Goal: Transaction & Acquisition: Purchase product/service

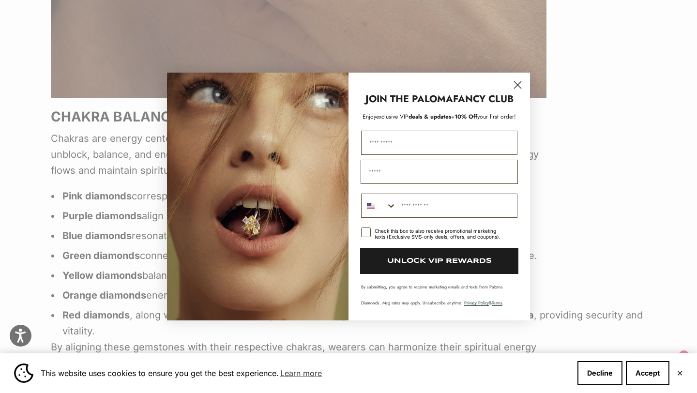
scroll to position [1877, 0]
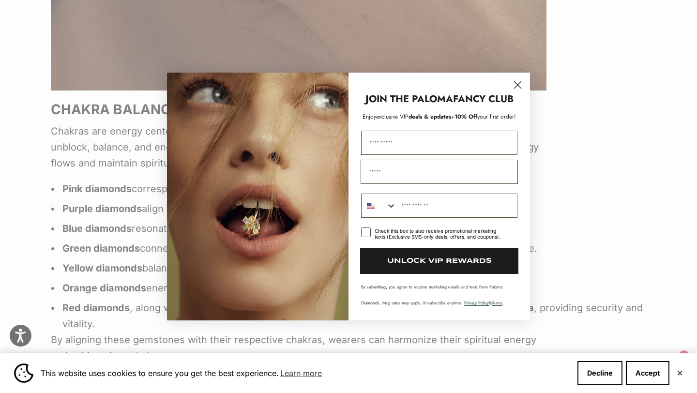
click at [520, 84] on circle "Close dialog" at bounding box center [518, 85] width 16 height 16
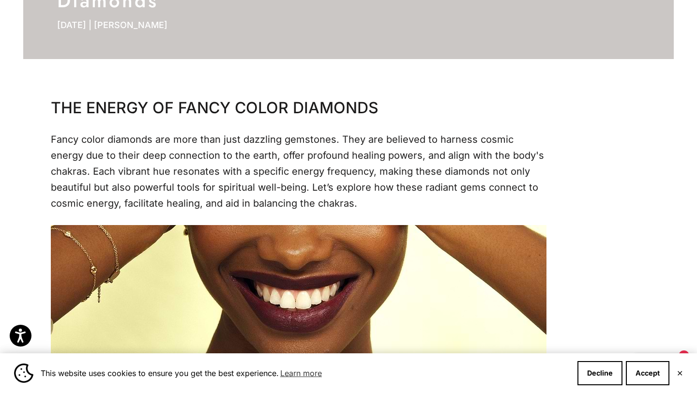
scroll to position [0, 0]
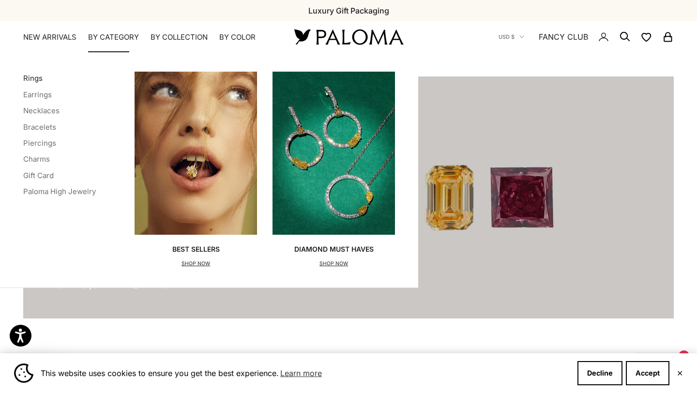
click at [32, 78] on link "Rings" at bounding box center [32, 78] width 19 height 9
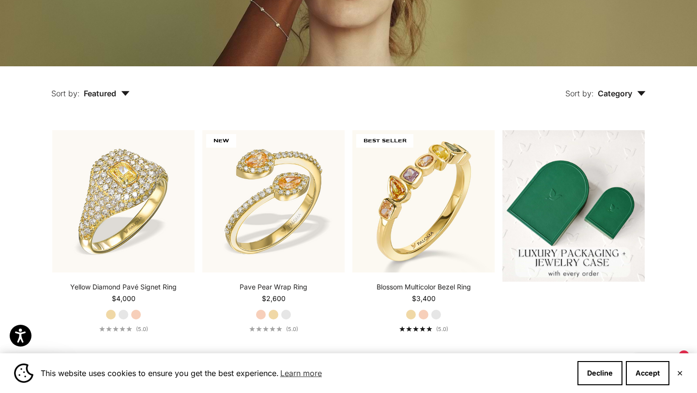
scroll to position [186, 0]
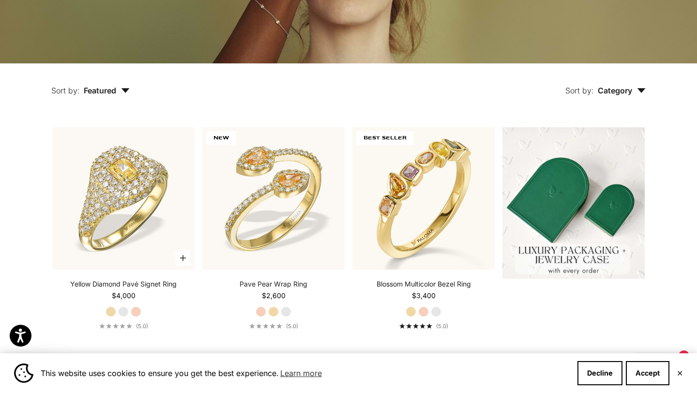
click at [137, 312] on label "Rose Gold" at bounding box center [136, 312] width 11 height 11
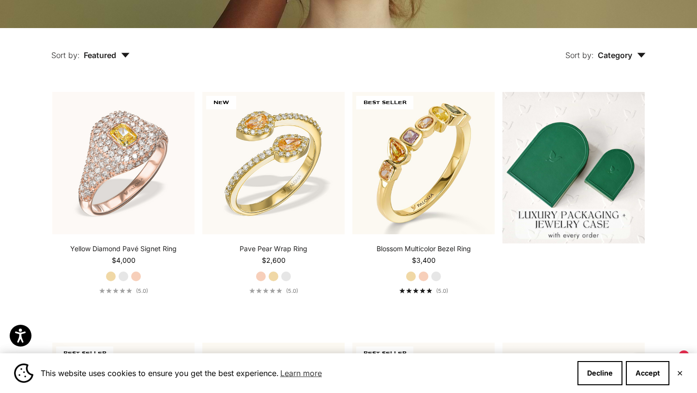
scroll to position [222, 0]
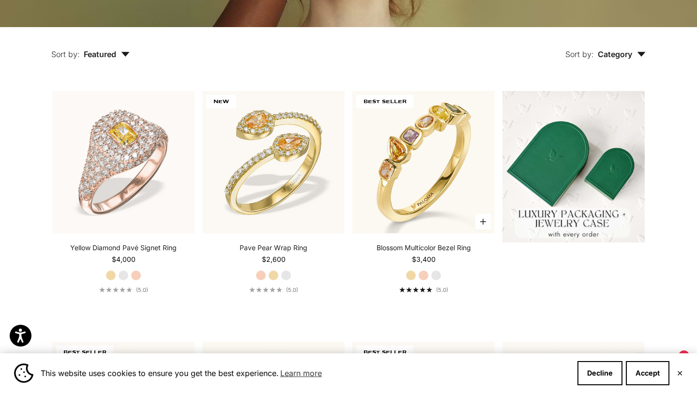
click at [425, 275] on label "Rose Gold" at bounding box center [423, 275] width 11 height 11
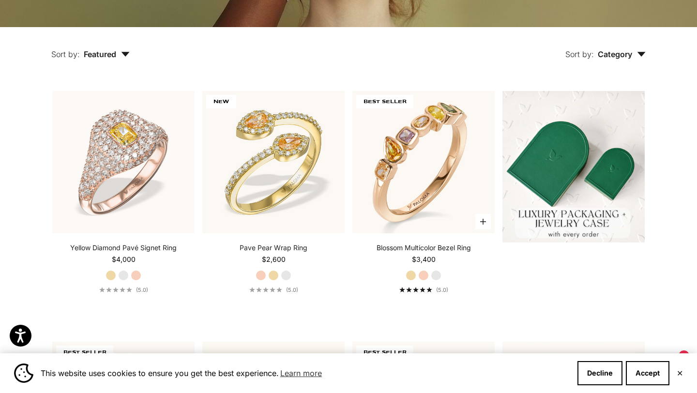
click at [435, 274] on label "White Gold" at bounding box center [436, 275] width 11 height 11
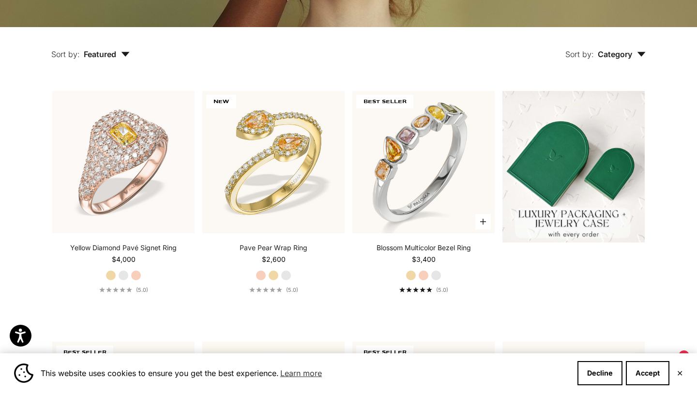
click at [409, 276] on label "Yellow Gold" at bounding box center [411, 275] width 11 height 11
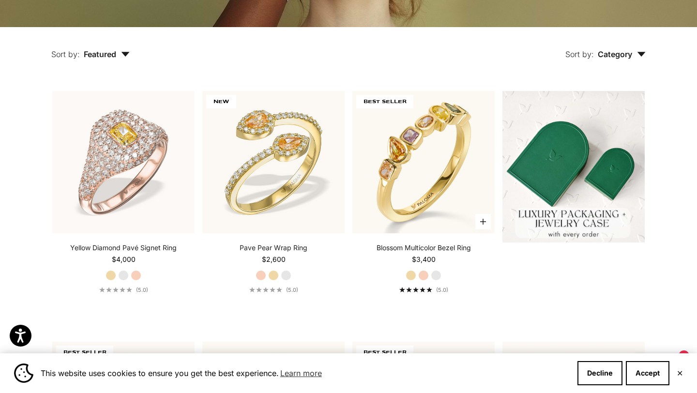
click at [421, 278] on label "Rose Gold" at bounding box center [423, 275] width 11 height 11
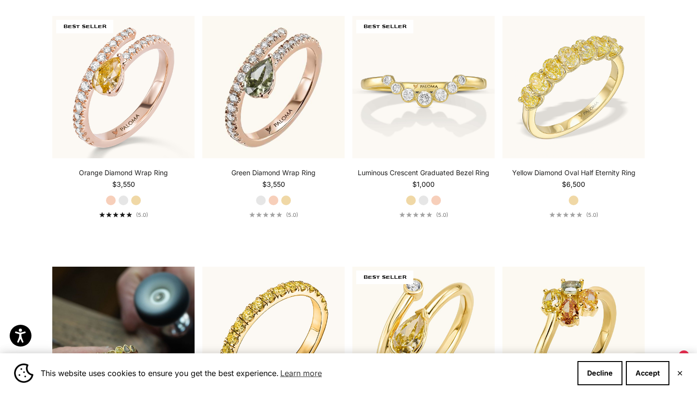
scroll to position [551, 0]
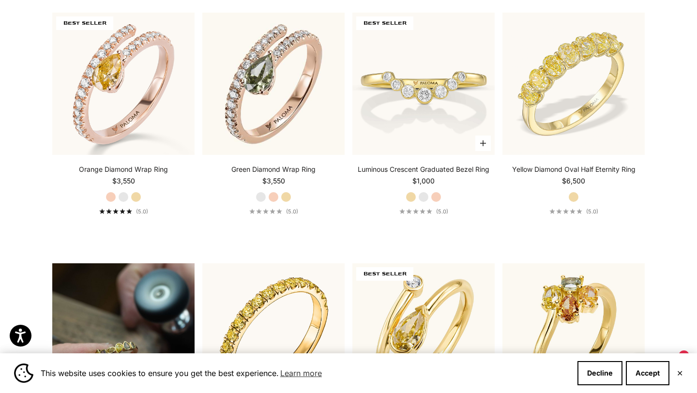
click at [435, 199] on label "Rose Gold" at bounding box center [436, 197] width 11 height 11
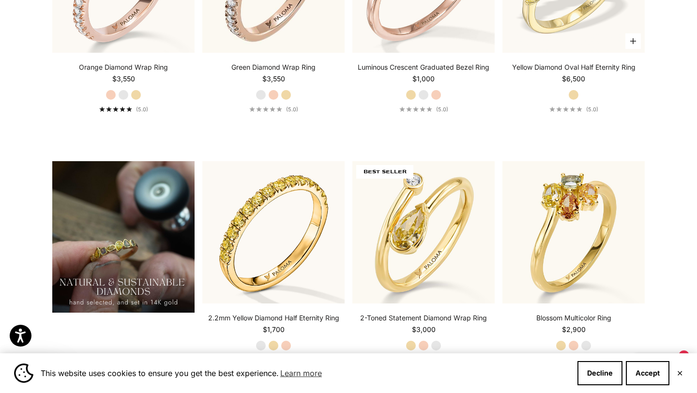
scroll to position [656, 0]
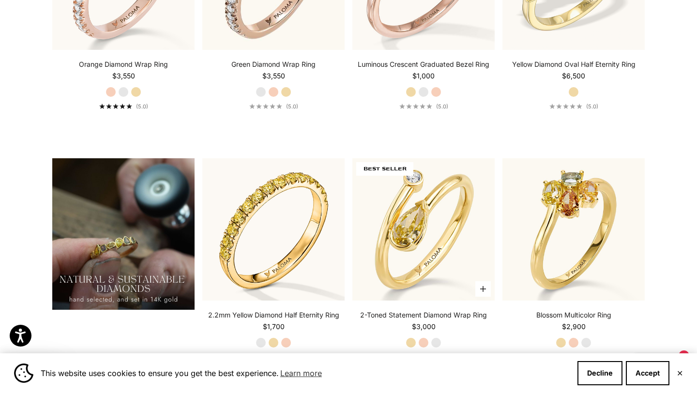
click at [423, 338] on label "Rose Gold" at bounding box center [423, 343] width 11 height 11
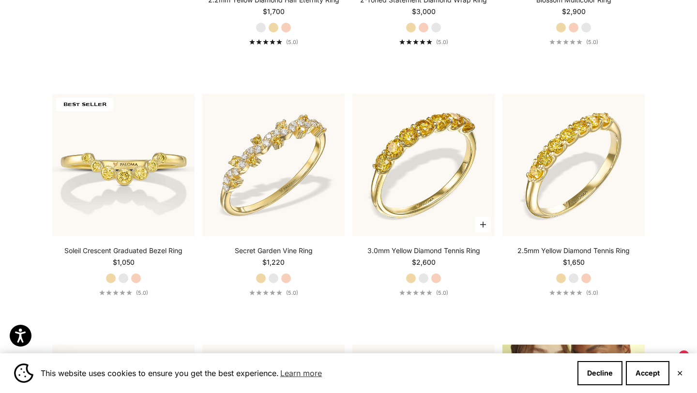
scroll to position [974, 0]
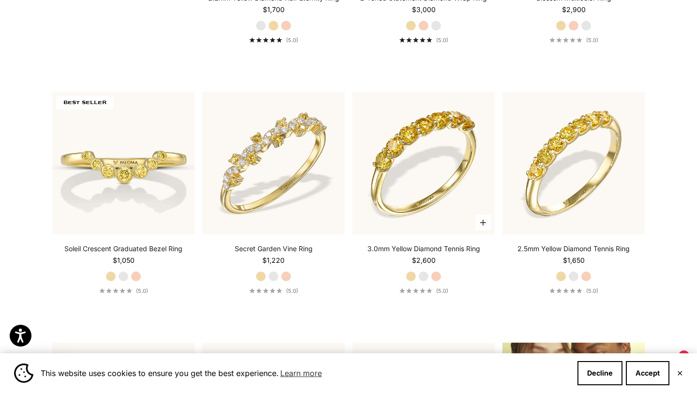
click at [435, 271] on fieldset "Yellow Gold White Gold Rose Gold" at bounding box center [424, 276] width 36 height 11
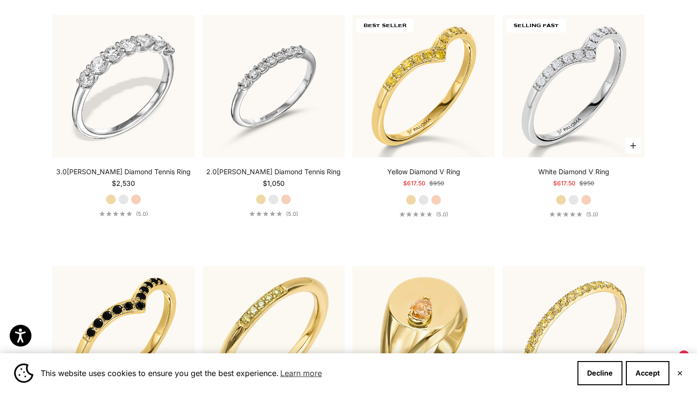
scroll to position [2315, 0]
click at [589, 195] on label "Rose Gold" at bounding box center [586, 200] width 11 height 11
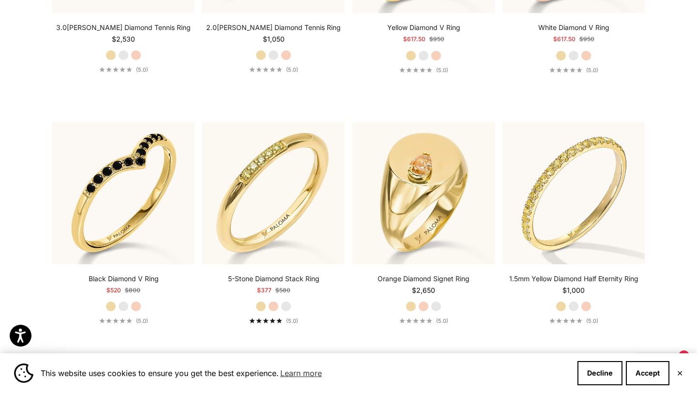
scroll to position [2464, 0]
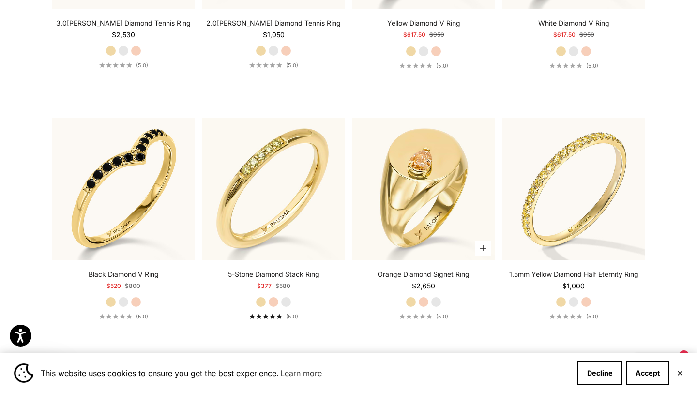
click at [425, 297] on label "Rose Gold" at bounding box center [423, 302] width 11 height 11
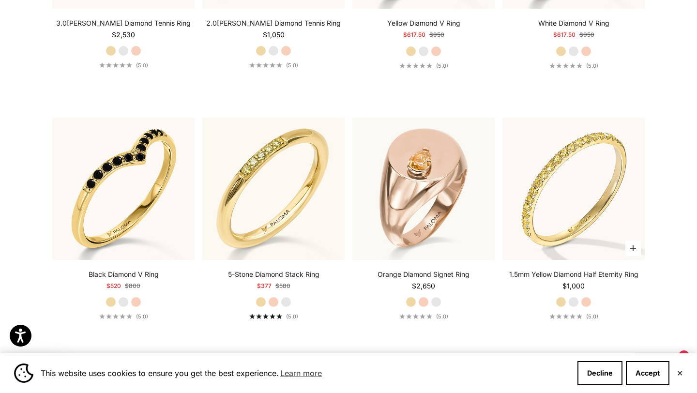
click at [586, 297] on label "Rose Gold" at bounding box center [586, 302] width 11 height 11
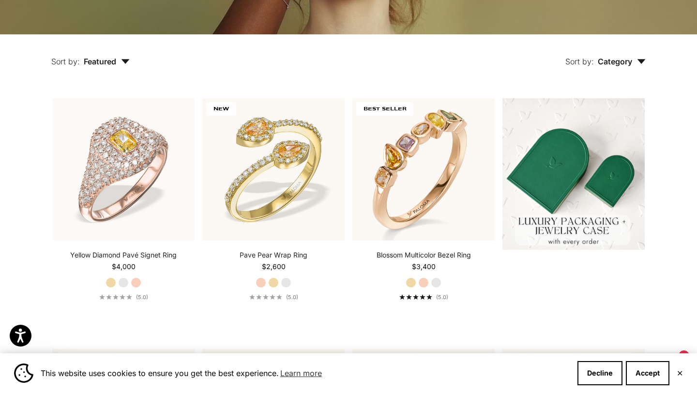
scroll to position [0, 0]
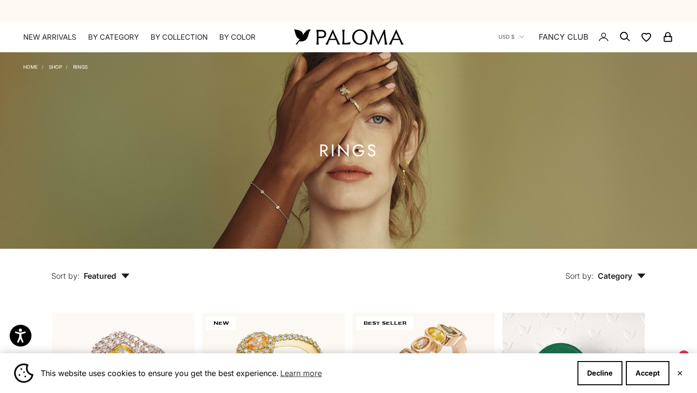
click at [111, 275] on span "Featured" at bounding box center [107, 276] width 46 height 10
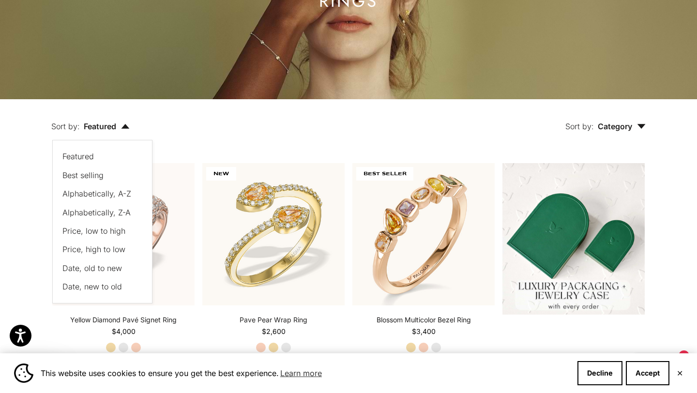
scroll to position [155, 0]
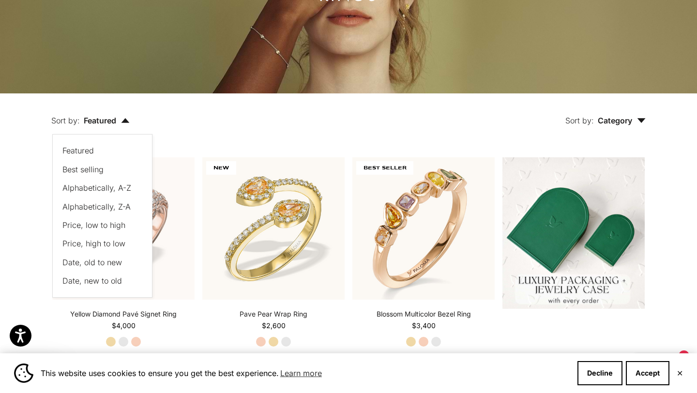
click at [237, 124] on div "Sort by: Category Sort by Ring" at bounding box center [410, 113] width 516 height 41
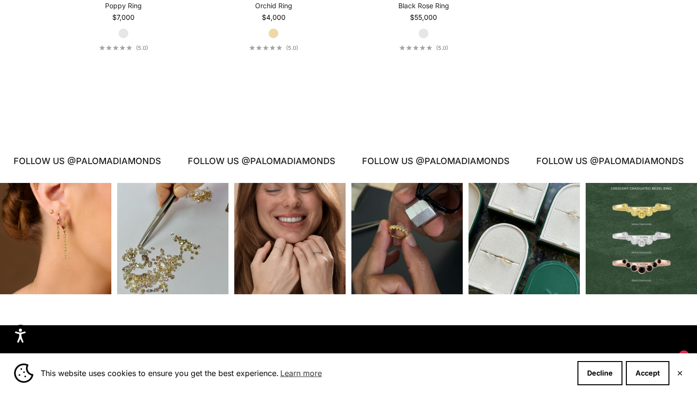
scroll to position [4509, 0]
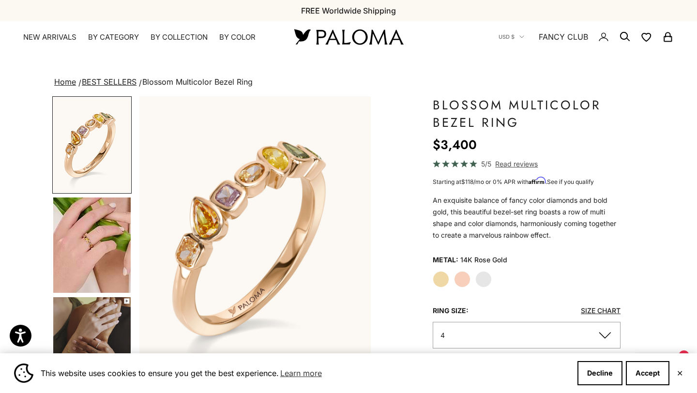
click at [104, 234] on img "Go to item 5" at bounding box center [91, 245] width 77 height 95
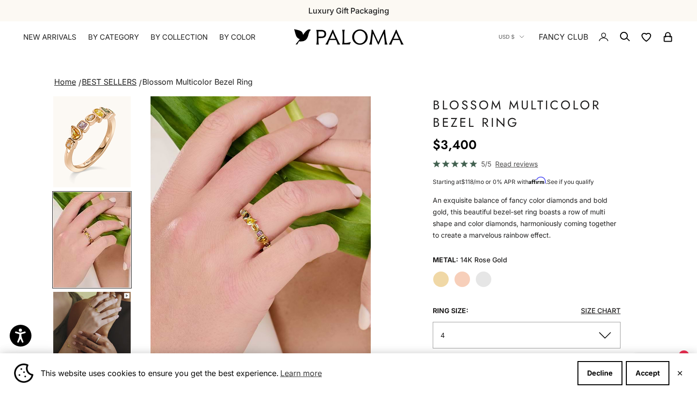
scroll to position [0, 243]
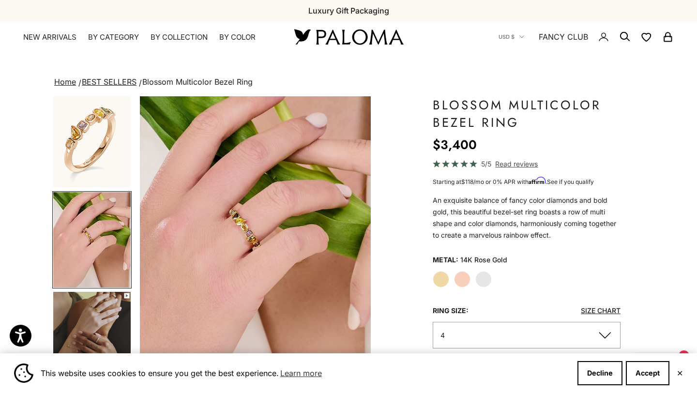
click at [97, 313] on img "Go to item 6" at bounding box center [91, 340] width 77 height 96
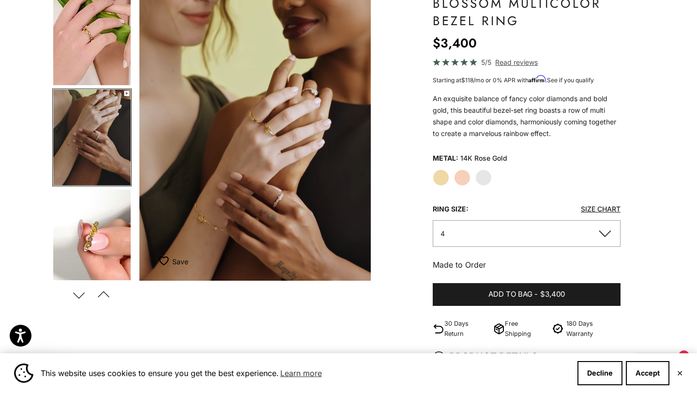
scroll to position [81, 0]
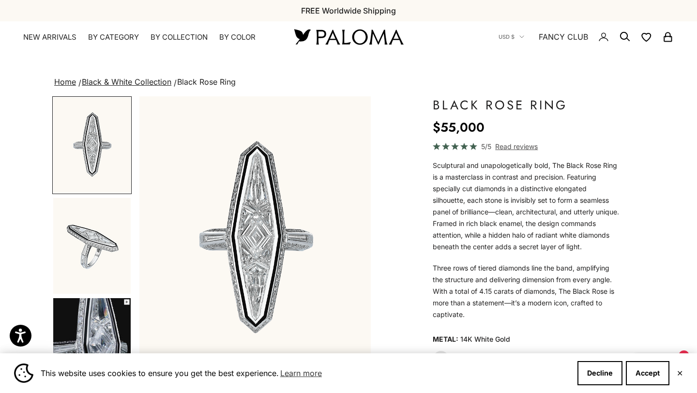
click at [95, 158] on img "Go to item 1" at bounding box center [91, 145] width 77 height 96
click at [259, 227] on img "Item 1 of 7" at bounding box center [255, 239] width 232 height 286
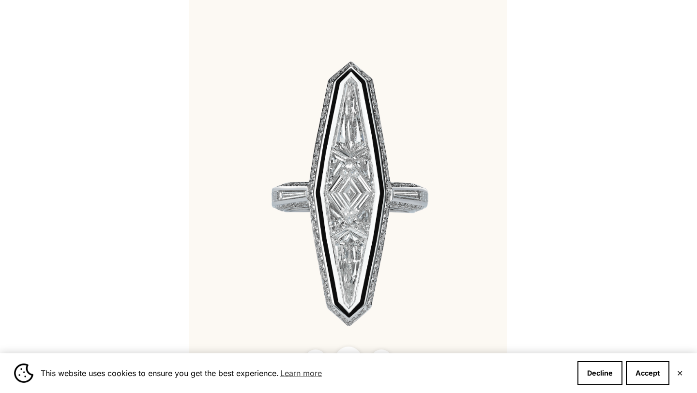
click at [269, 233] on img at bounding box center [348, 196] width 318 height 393
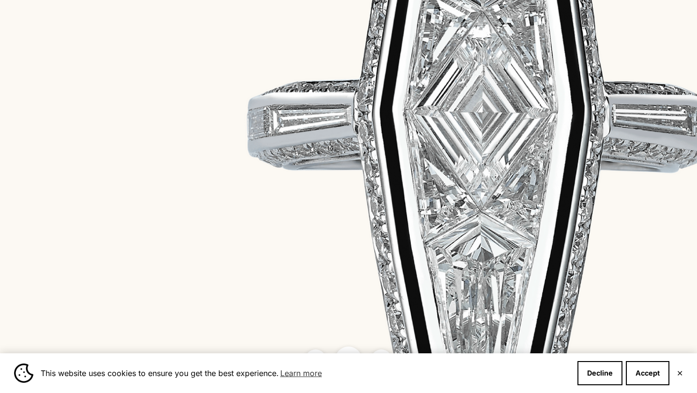
click at [438, 177] on img at bounding box center [477, 124] width 955 height 1180
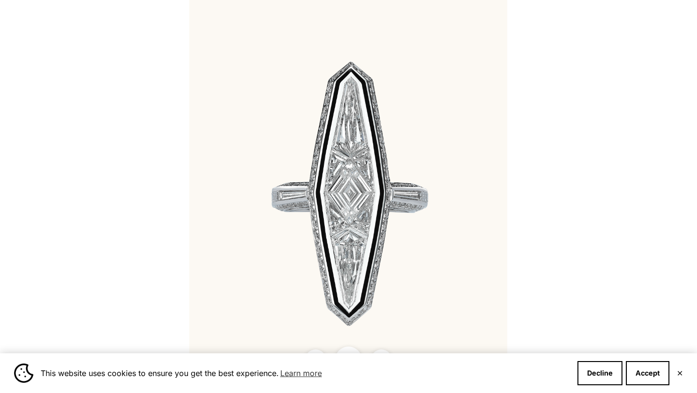
click at [101, 136] on div at bounding box center [348, 196] width 697 height 393
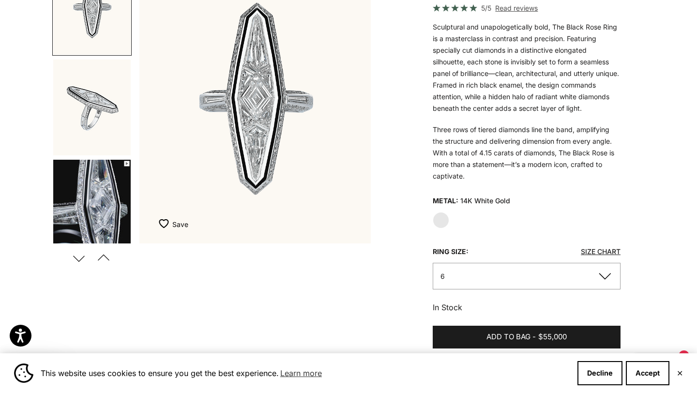
scroll to position [141, 0]
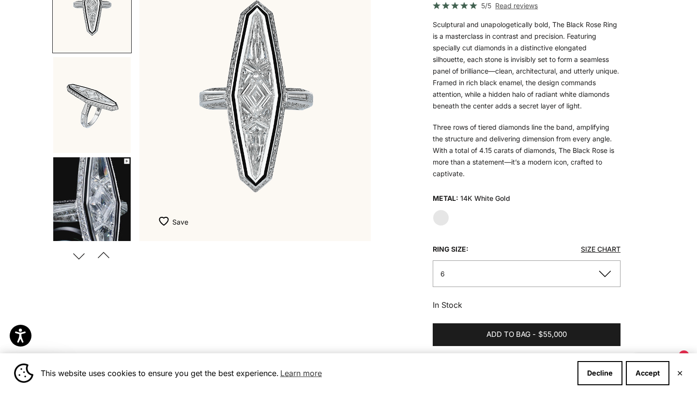
click at [92, 102] on img "Go to item 2" at bounding box center [91, 105] width 77 height 96
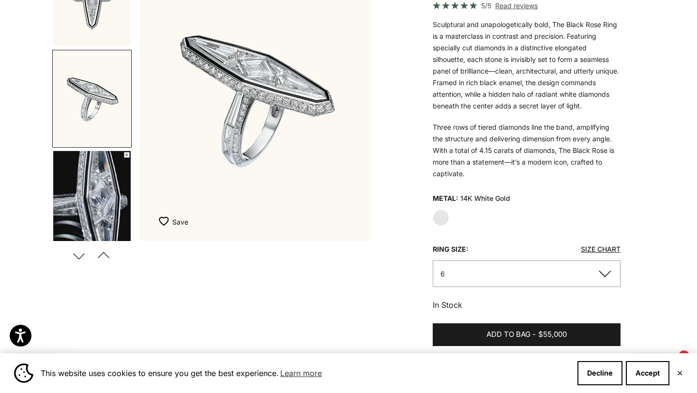
scroll to position [0, 0]
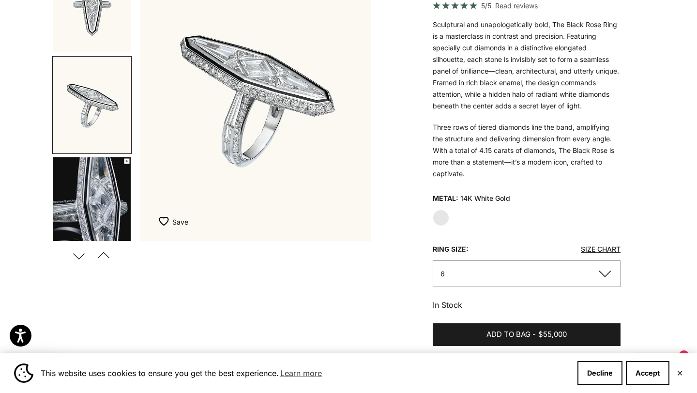
click at [97, 30] on img "Go to item 1" at bounding box center [91, 4] width 77 height 96
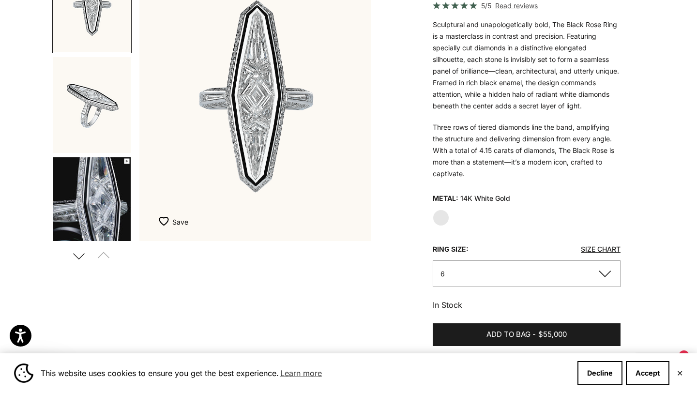
click at [531, 276] on button "6" at bounding box center [527, 274] width 188 height 27
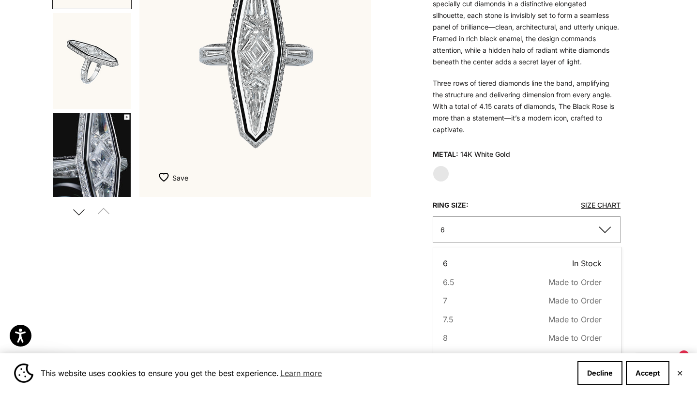
scroll to position [186, 0]
